Goal: Register for event/course

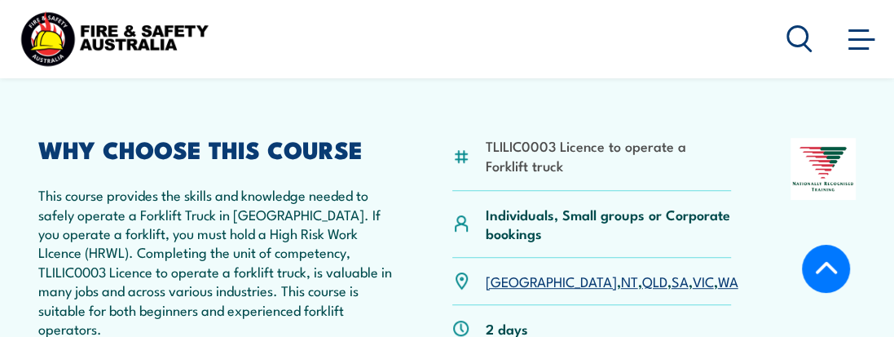
drag, startPoint x: 198, startPoint y: 78, endPoint x: 219, endPoint y: 105, distance: 34.2
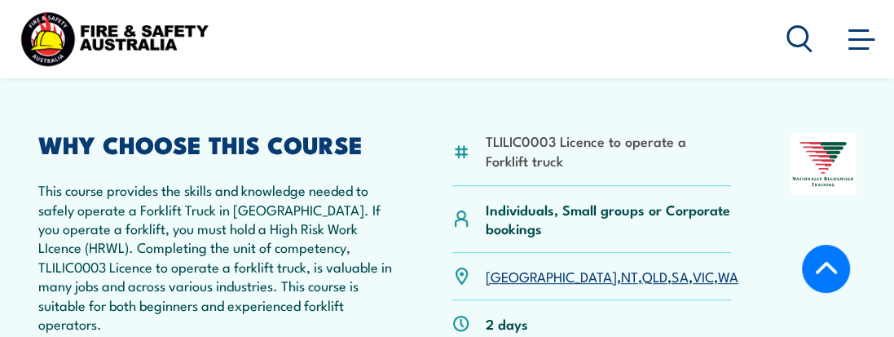
click at [718, 277] on link "WA" at bounding box center [728, 276] width 20 height 20
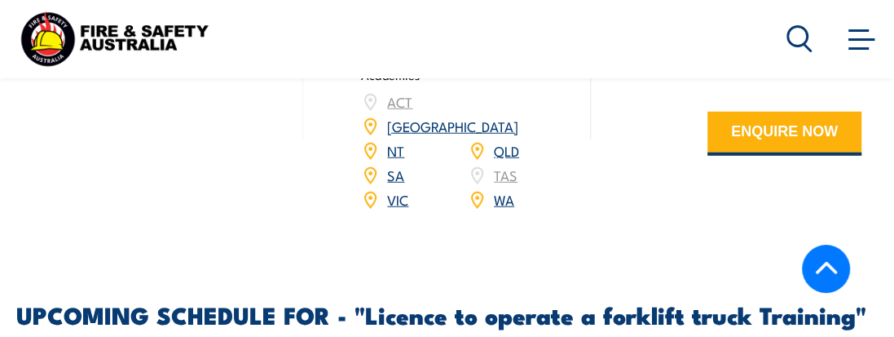
scroll to position [2363, 0]
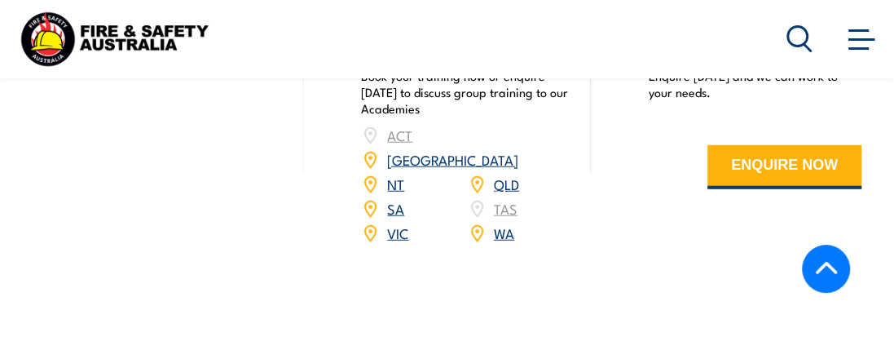
drag, startPoint x: 388, startPoint y: 237, endPoint x: 337, endPoint y: 179, distance: 77.4
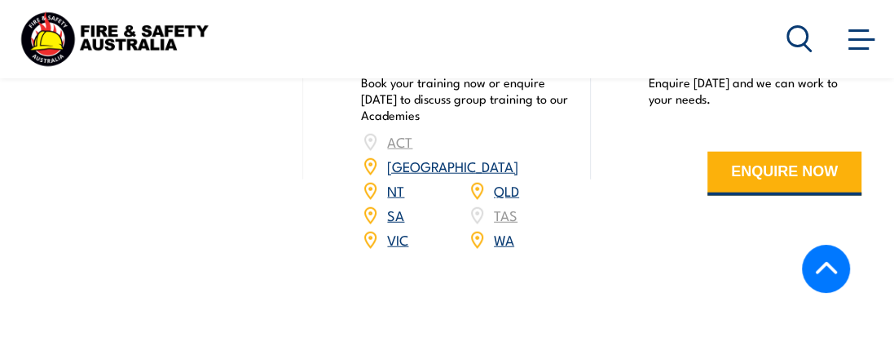
click at [510, 229] on link "WA" at bounding box center [504, 239] width 20 height 20
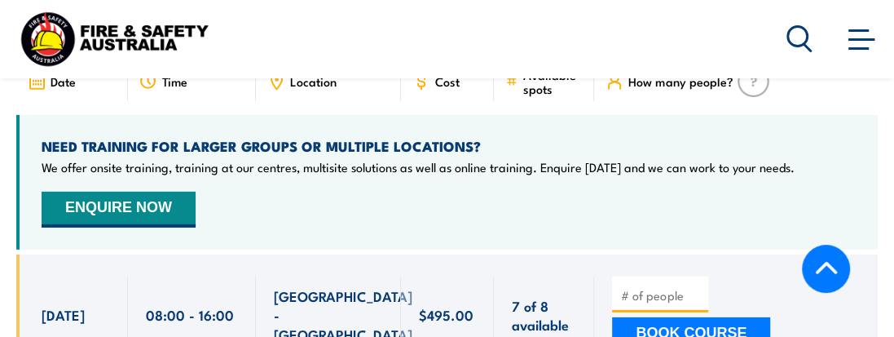
scroll to position [2784, 0]
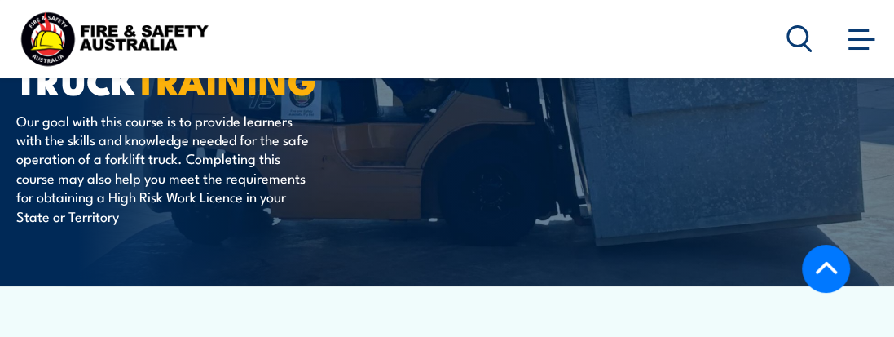
drag, startPoint x: 368, startPoint y: 157, endPoint x: 379, endPoint y: -22, distance: 178.8
